Goal: Task Accomplishment & Management: Complete application form

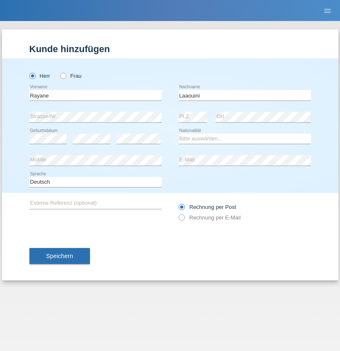
type input "Laaouini"
select select "CH"
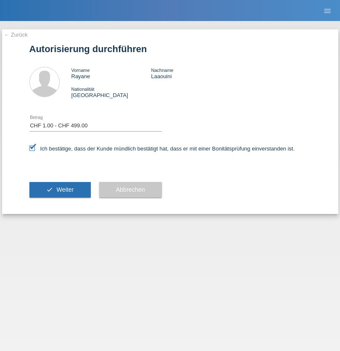
select select "1"
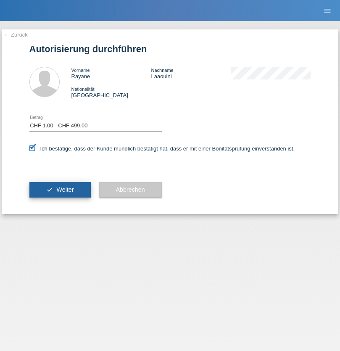
click at [60, 189] on span "Weiter" at bounding box center [64, 189] width 17 height 7
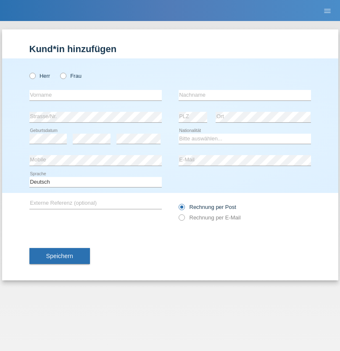
radio input "true"
click at [95, 95] on input "text" at bounding box center [95, 95] width 132 height 11
type input "[PERSON_NAME]"
click at [245, 95] on input "text" at bounding box center [245, 95] width 132 height 11
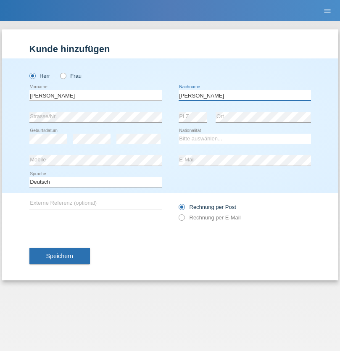
type input "[PERSON_NAME]"
select select "BR"
select select "C"
select select "07"
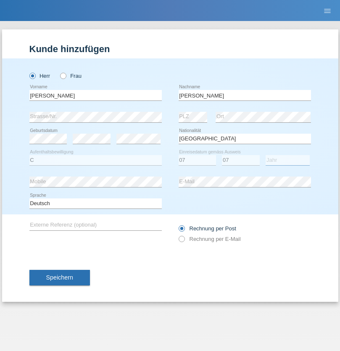
select select "2021"
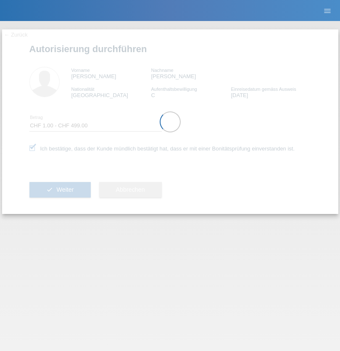
select select "1"
